Goal: Transaction & Acquisition: Obtain resource

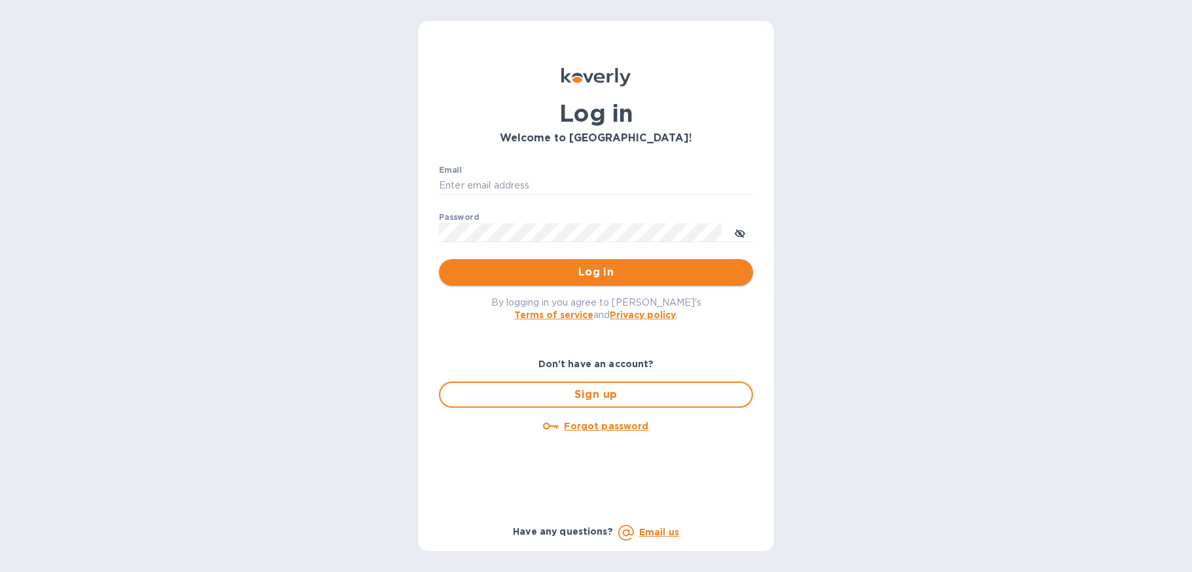
type input "[PERSON_NAME][EMAIL_ADDRESS][DOMAIN_NAME]"
click at [576, 275] on span "Log in" at bounding box center [595, 272] width 293 height 16
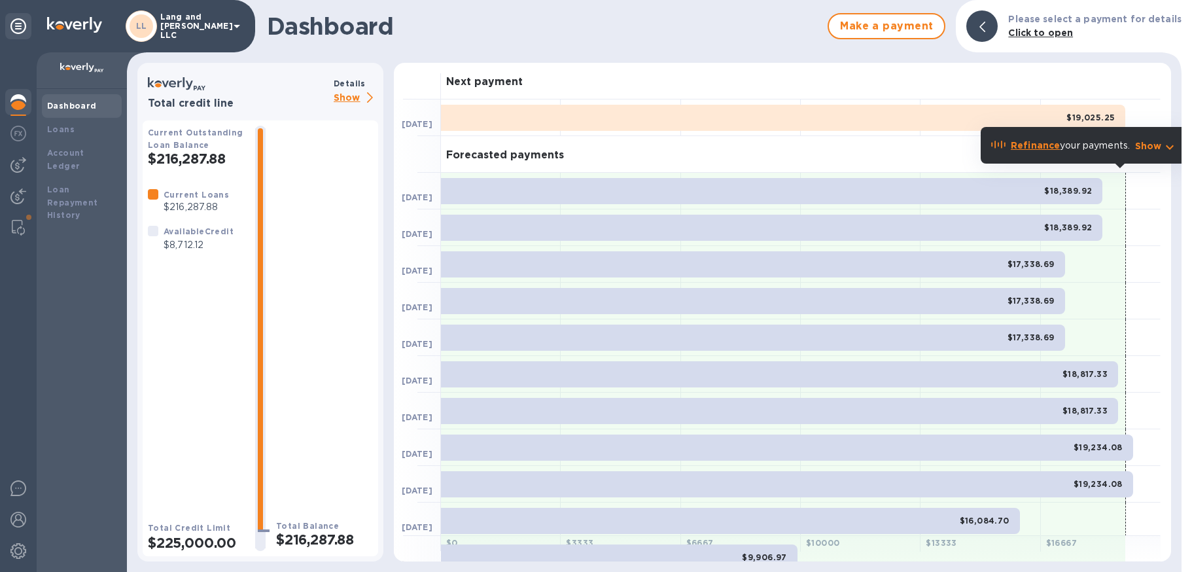
click at [21, 101] on img at bounding box center [18, 102] width 16 height 16
click at [63, 184] on b "Loan Repayment History" at bounding box center [72, 202] width 51 height 36
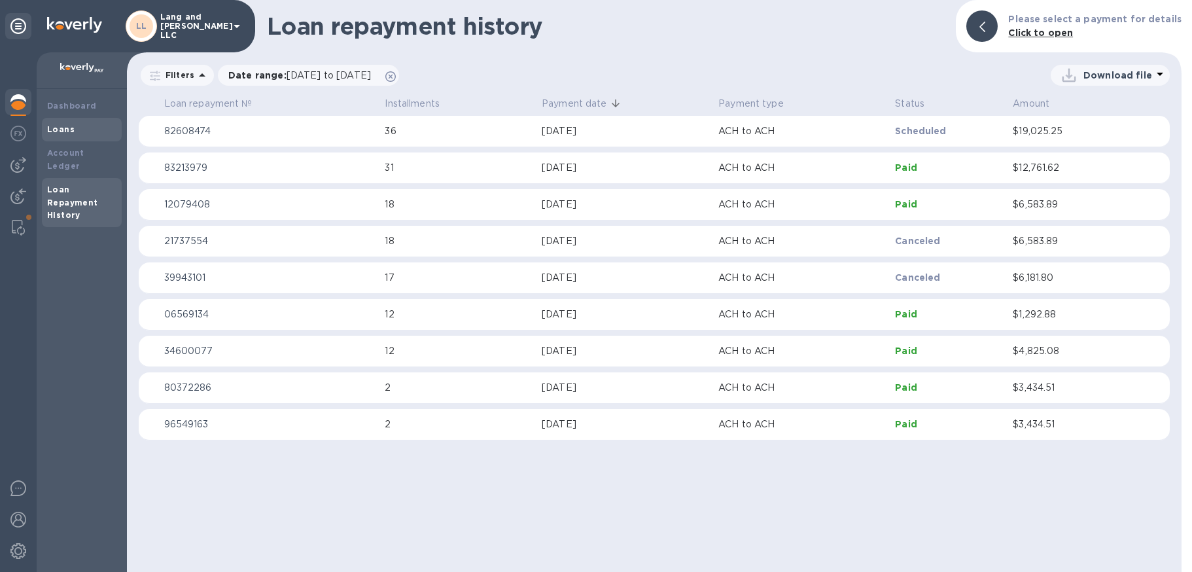
click at [60, 132] on b "Loans" at bounding box center [60, 129] width 27 height 10
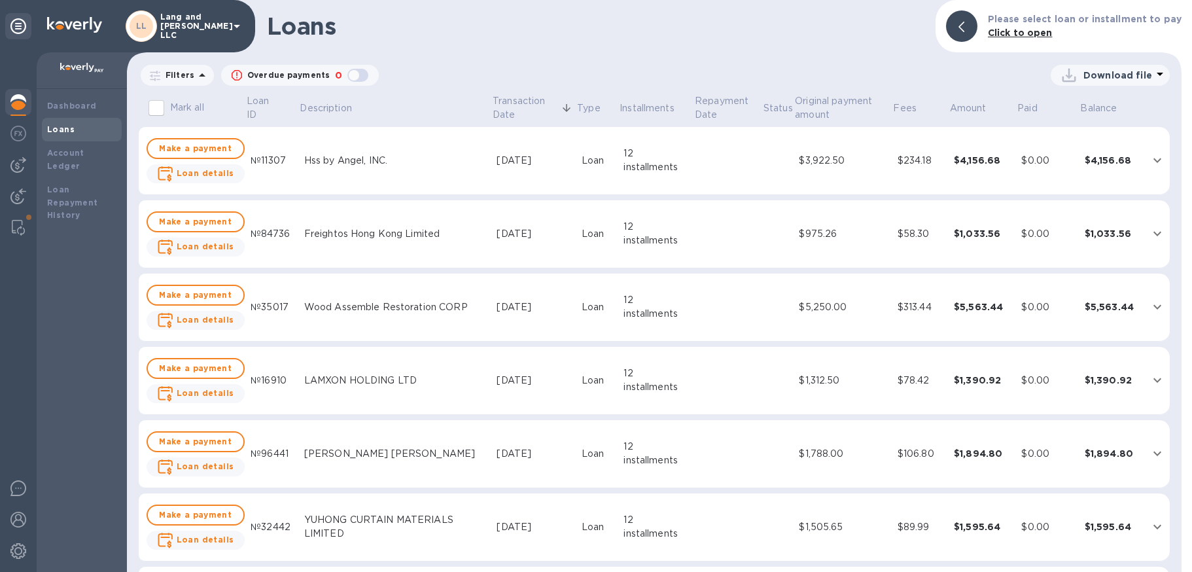
click at [1094, 79] on p "Download file" at bounding box center [1117, 75] width 69 height 13
click at [1083, 110] on li "XLSX file" at bounding box center [1110, 106] width 89 height 37
click at [20, 105] on img at bounding box center [18, 102] width 16 height 16
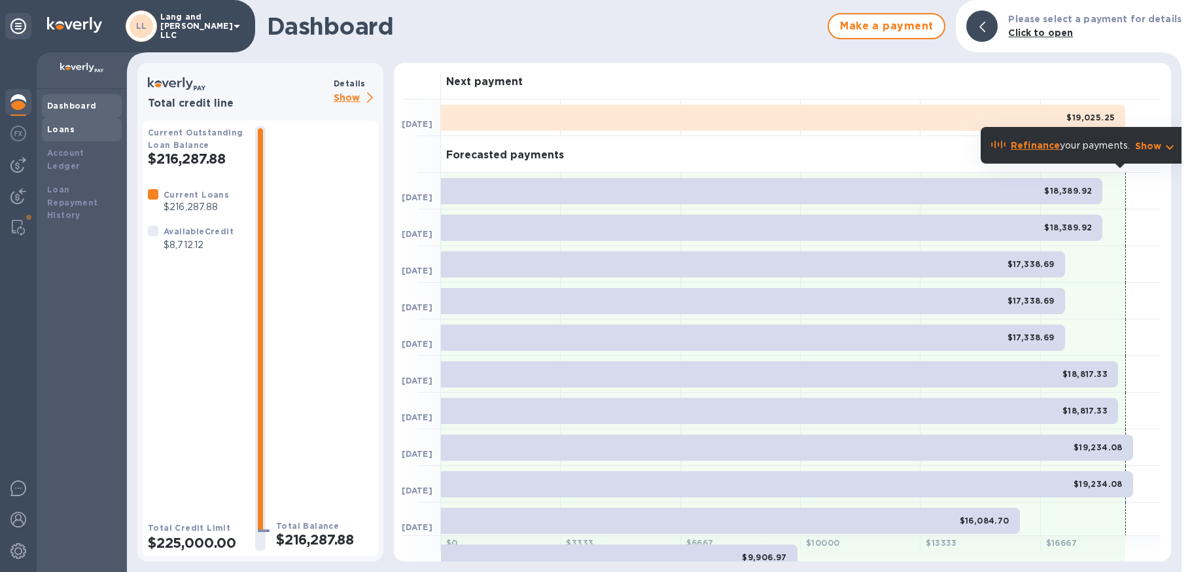
click at [73, 131] on div "Loans" at bounding box center [81, 129] width 69 height 13
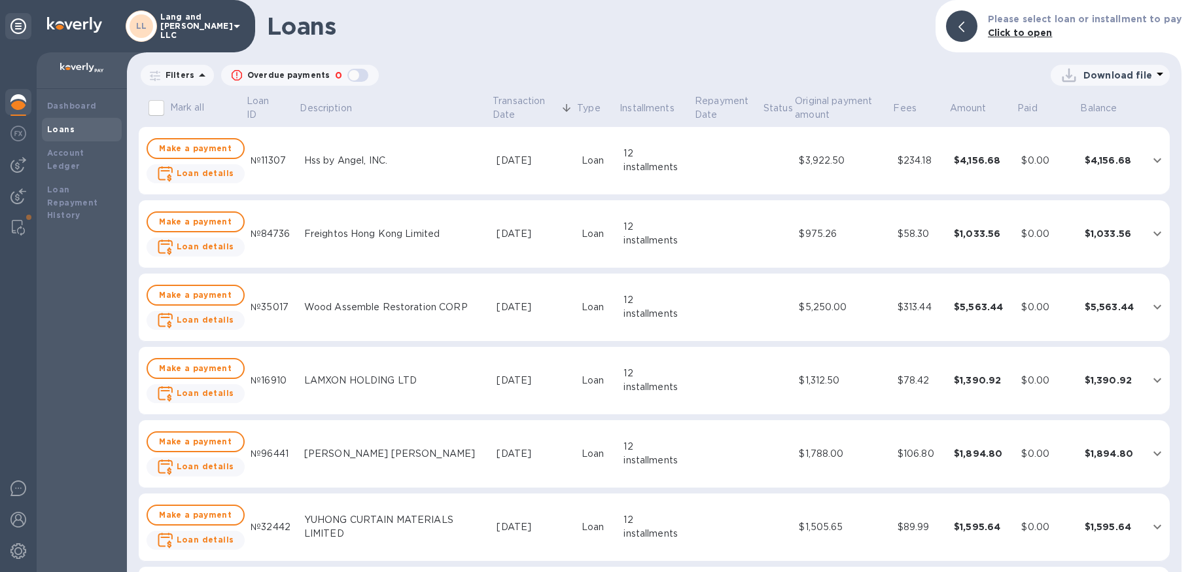
click at [1096, 75] on p "Download file" at bounding box center [1117, 75] width 69 height 13
click at [1094, 105] on li "XLSX file" at bounding box center [1110, 106] width 89 height 37
click at [68, 183] on div "Loan Repayment History" at bounding box center [81, 202] width 69 height 39
